Goal: Check status

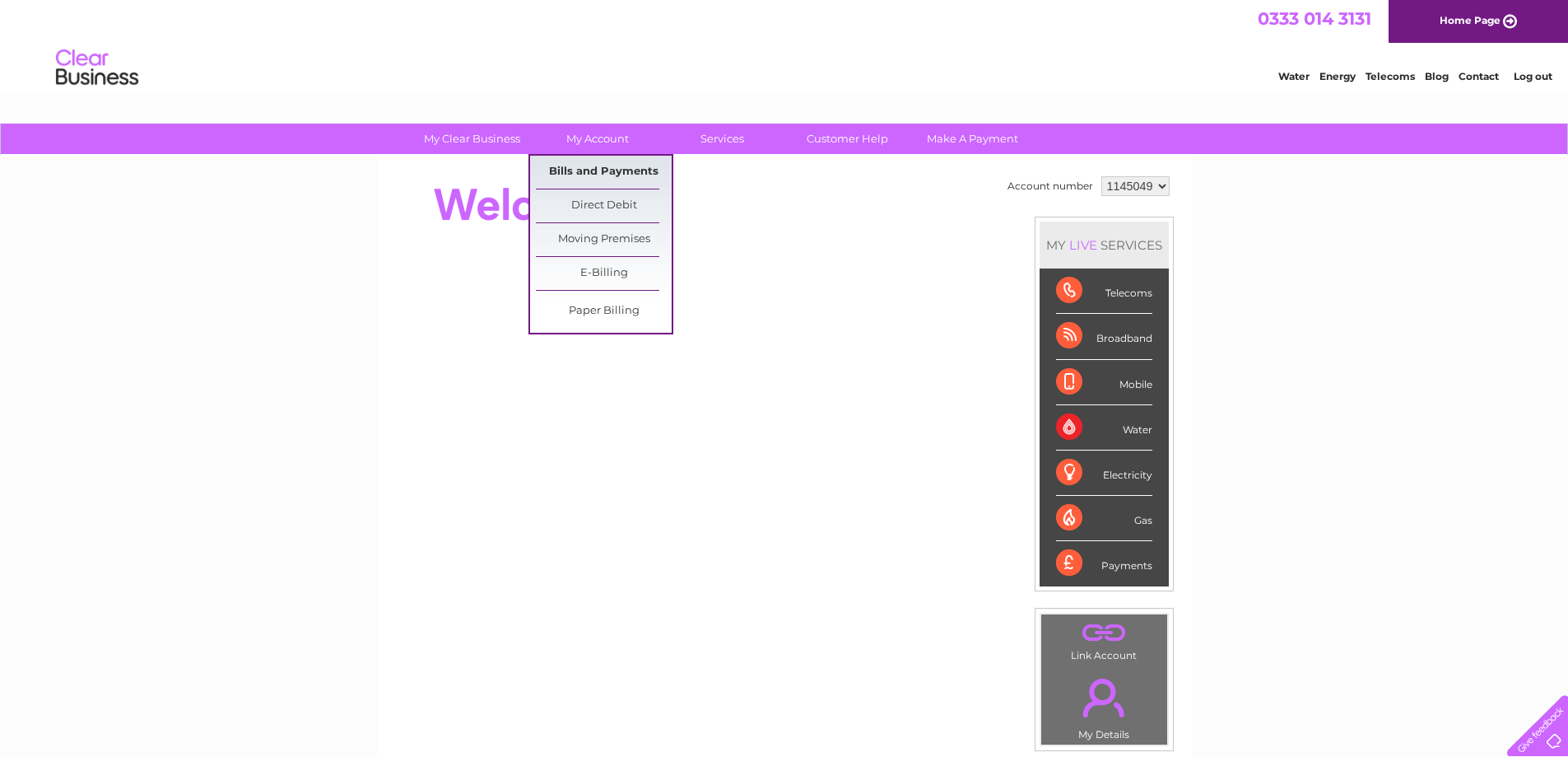
click at [612, 165] on link "Bills and Payments" at bounding box center [604, 172] width 136 height 33
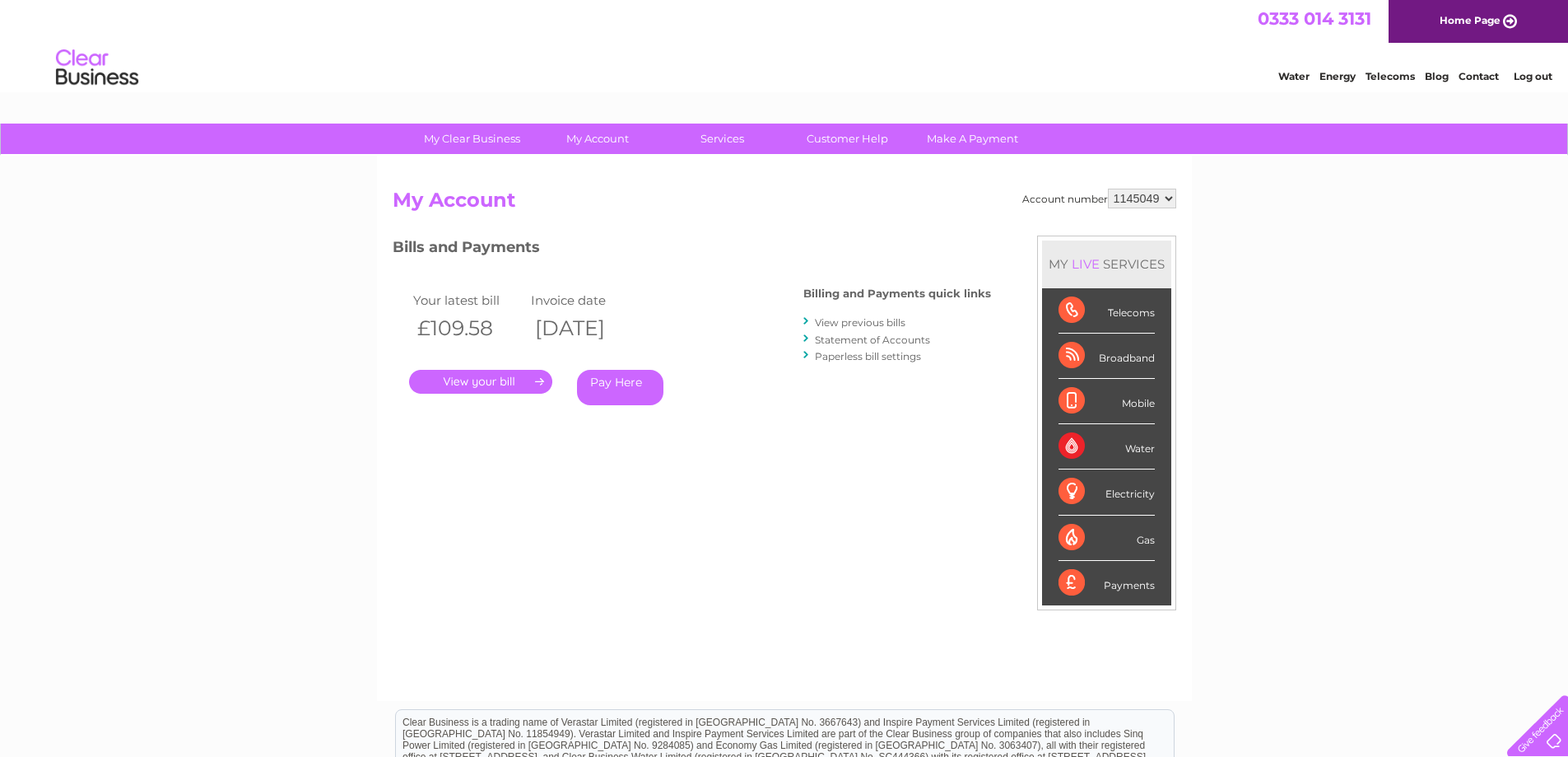
click at [467, 386] on link "." at bounding box center [480, 381] width 143 height 24
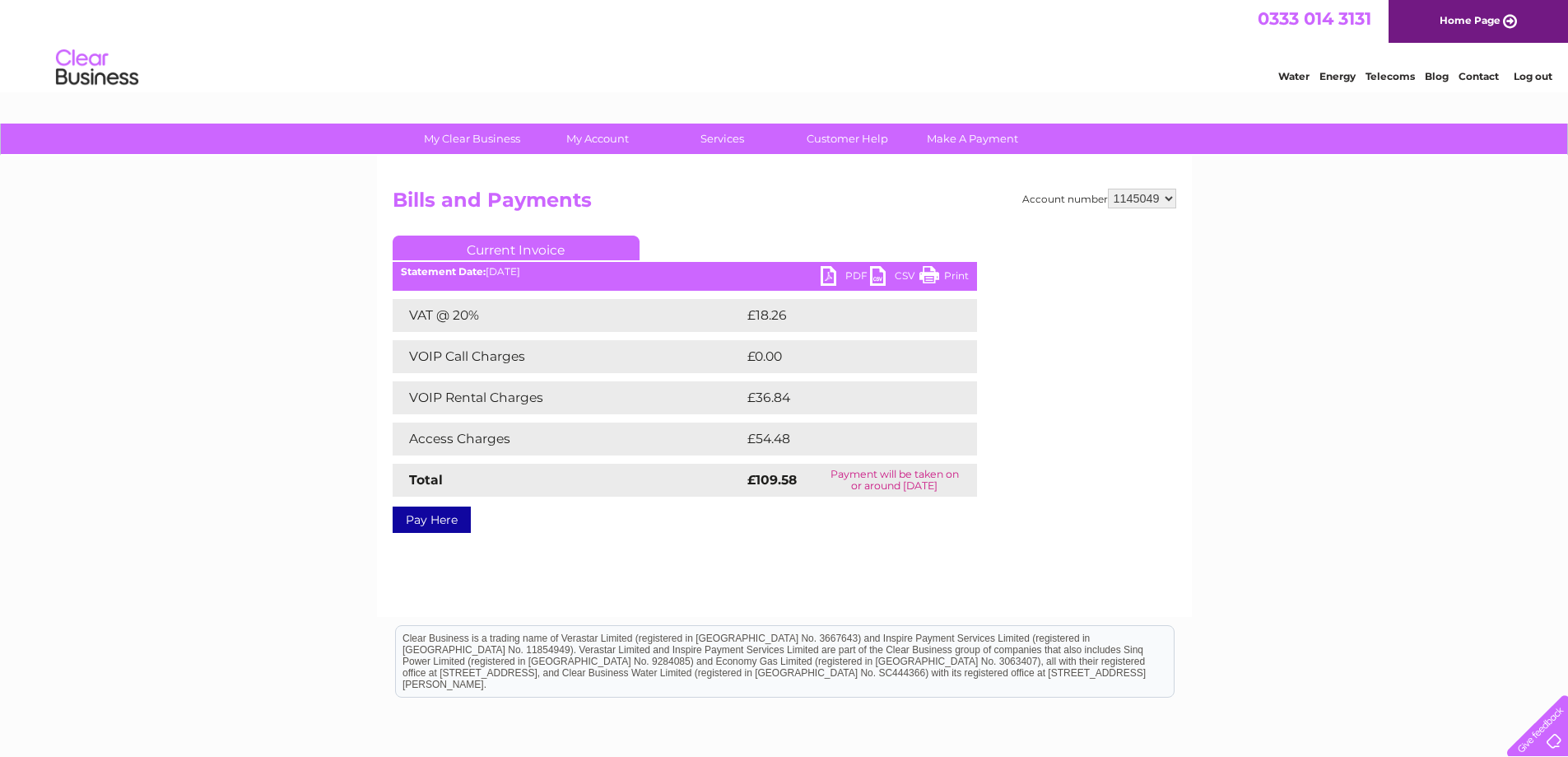
click at [956, 275] on link "Print" at bounding box center [943, 277] width 49 height 24
click at [948, 276] on link "Print" at bounding box center [943, 277] width 49 height 24
click at [844, 272] on link "PDF" at bounding box center [844, 277] width 49 height 24
